Goal: Find specific page/section: Find specific page/section

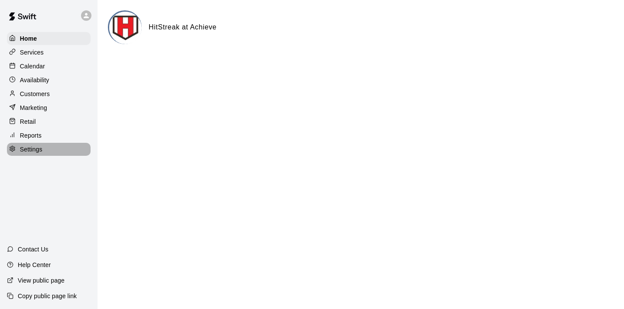
click at [36, 151] on p "Settings" at bounding box center [31, 149] width 23 height 9
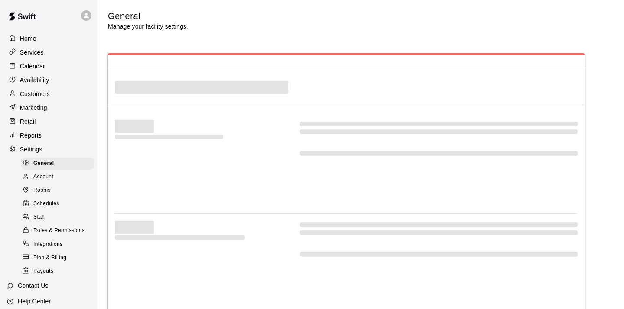
select select "**"
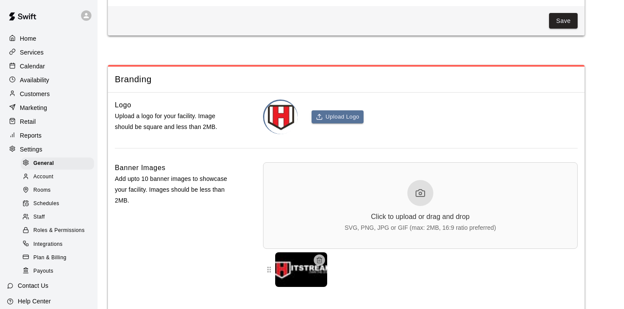
scroll to position [1934, 0]
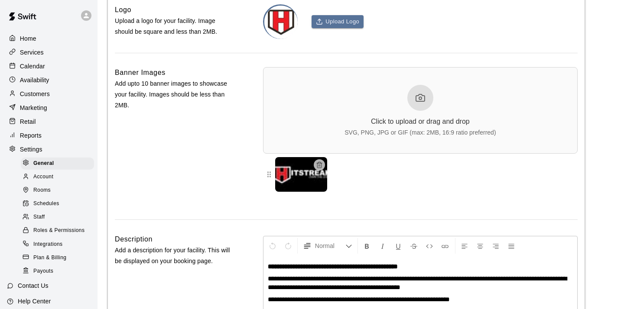
click at [33, 52] on p "Services" at bounding box center [32, 52] width 24 height 9
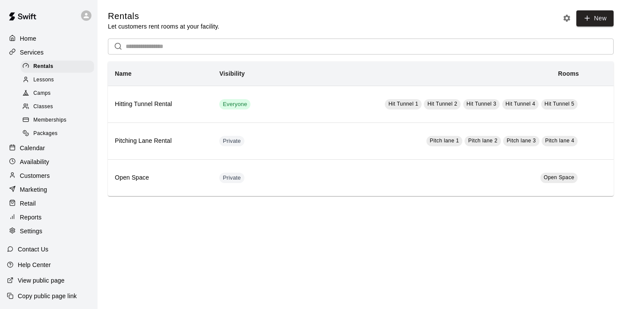
click at [52, 118] on span "Memberships" at bounding box center [49, 120] width 33 height 9
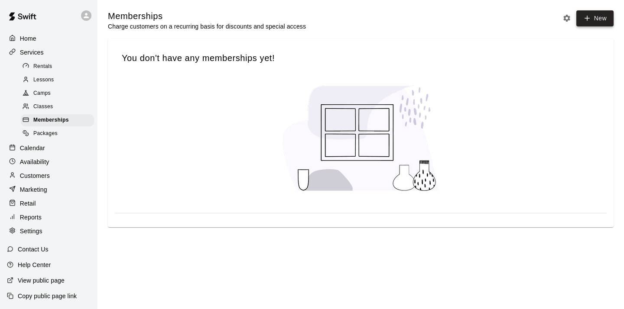
click at [595, 18] on link "New" at bounding box center [594, 18] width 37 height 16
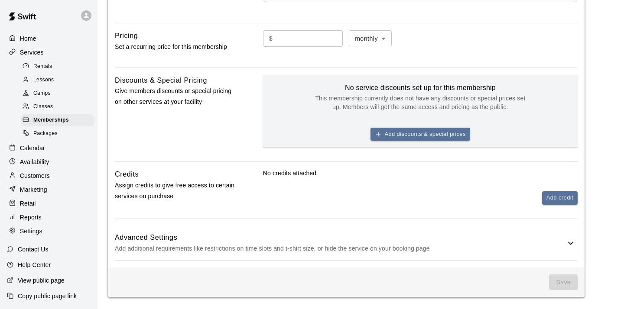
scroll to position [384, 0]
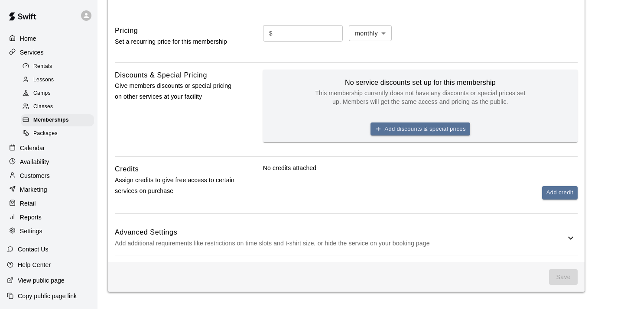
click at [571, 237] on icon at bounding box center [570, 238] width 10 height 10
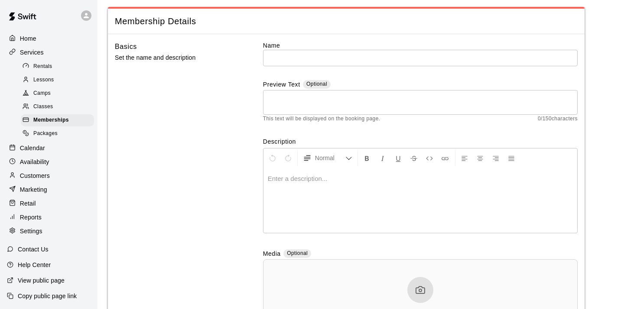
scroll to position [0, 0]
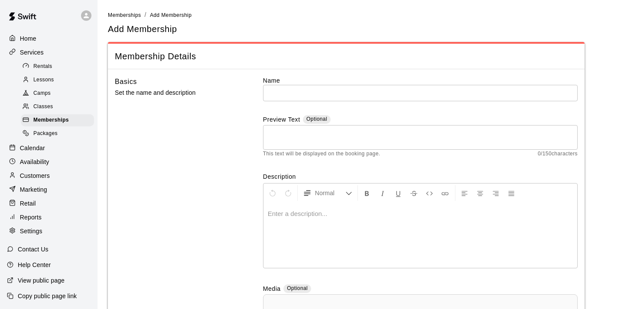
click at [37, 229] on p "Settings" at bounding box center [31, 231] width 23 height 9
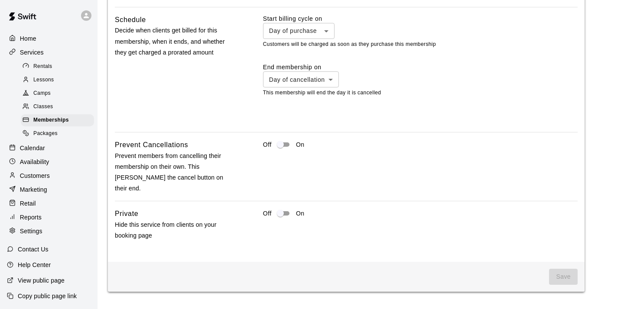
select select "**"
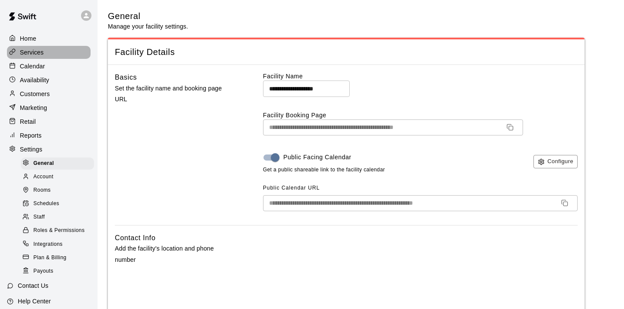
click at [37, 53] on p "Services" at bounding box center [32, 52] width 24 height 9
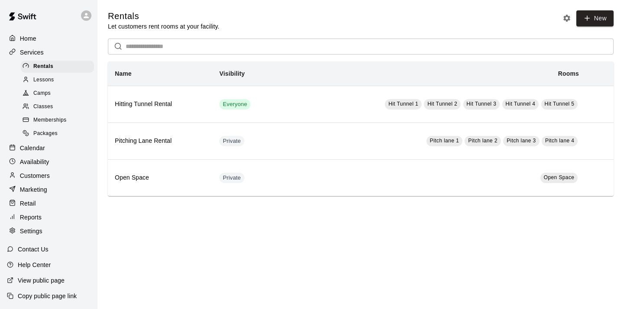
click at [55, 118] on span "Memberships" at bounding box center [49, 120] width 33 height 9
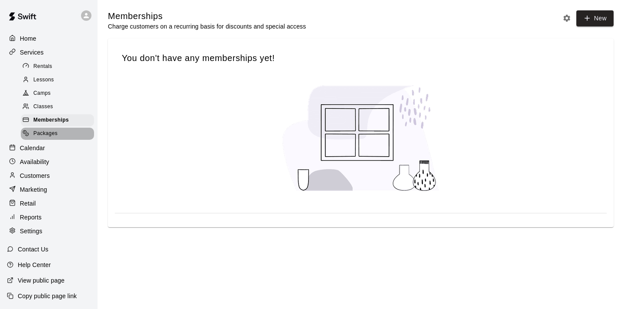
click at [51, 135] on span "Packages" at bounding box center [45, 134] width 24 height 9
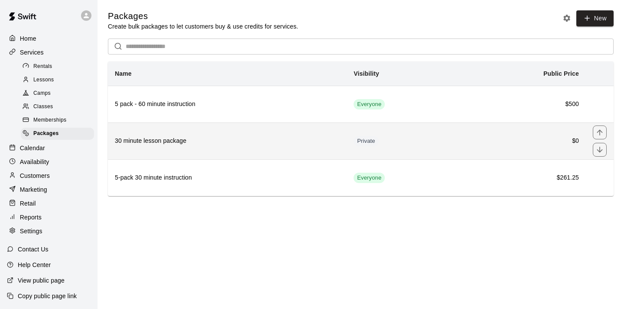
click at [159, 140] on h6 "30 minute lesson package" at bounding box center [227, 141] width 225 height 10
